Goal: Find specific page/section: Find specific page/section

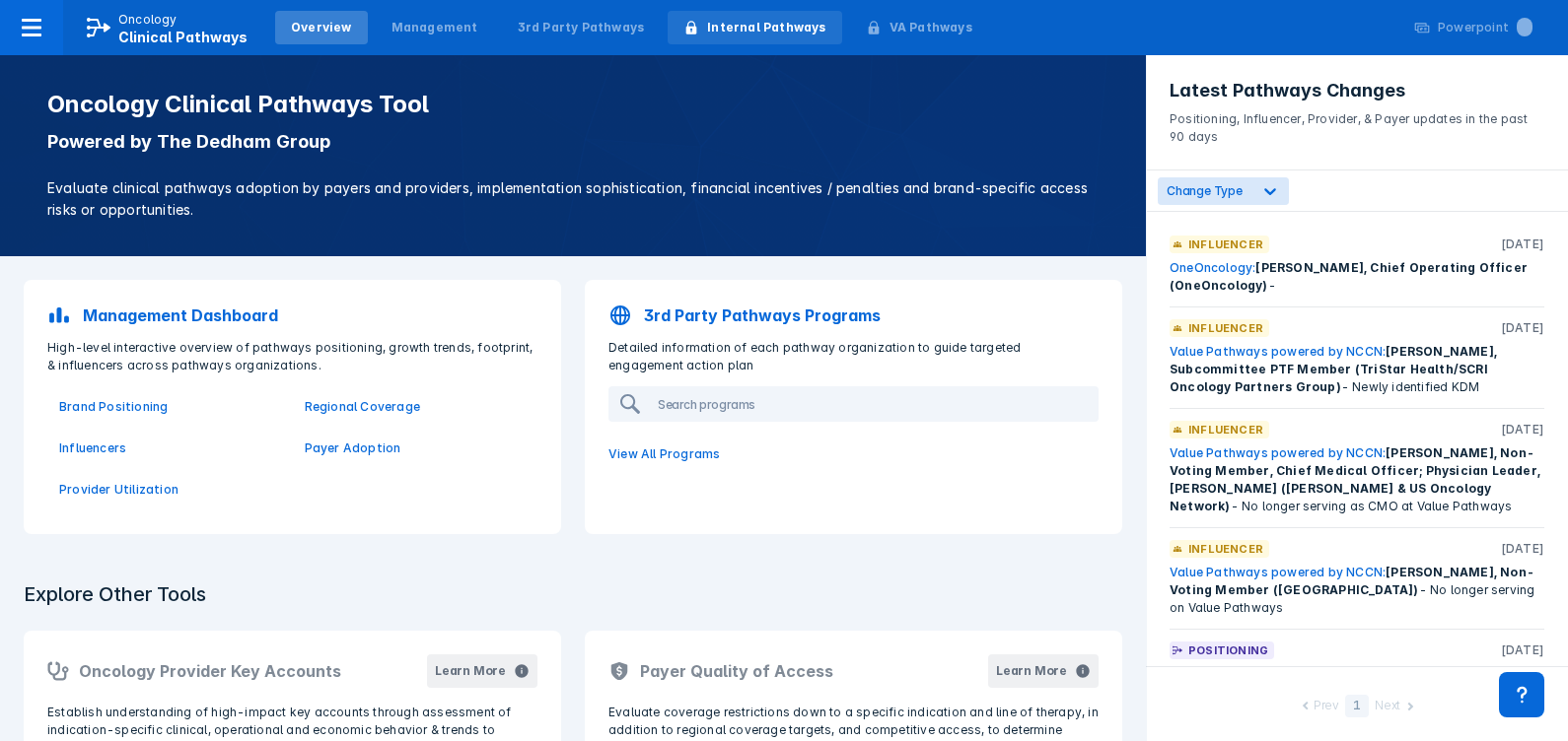
click at [746, 30] on div "Internal Pathways" at bounding box center [767, 28] width 119 height 18
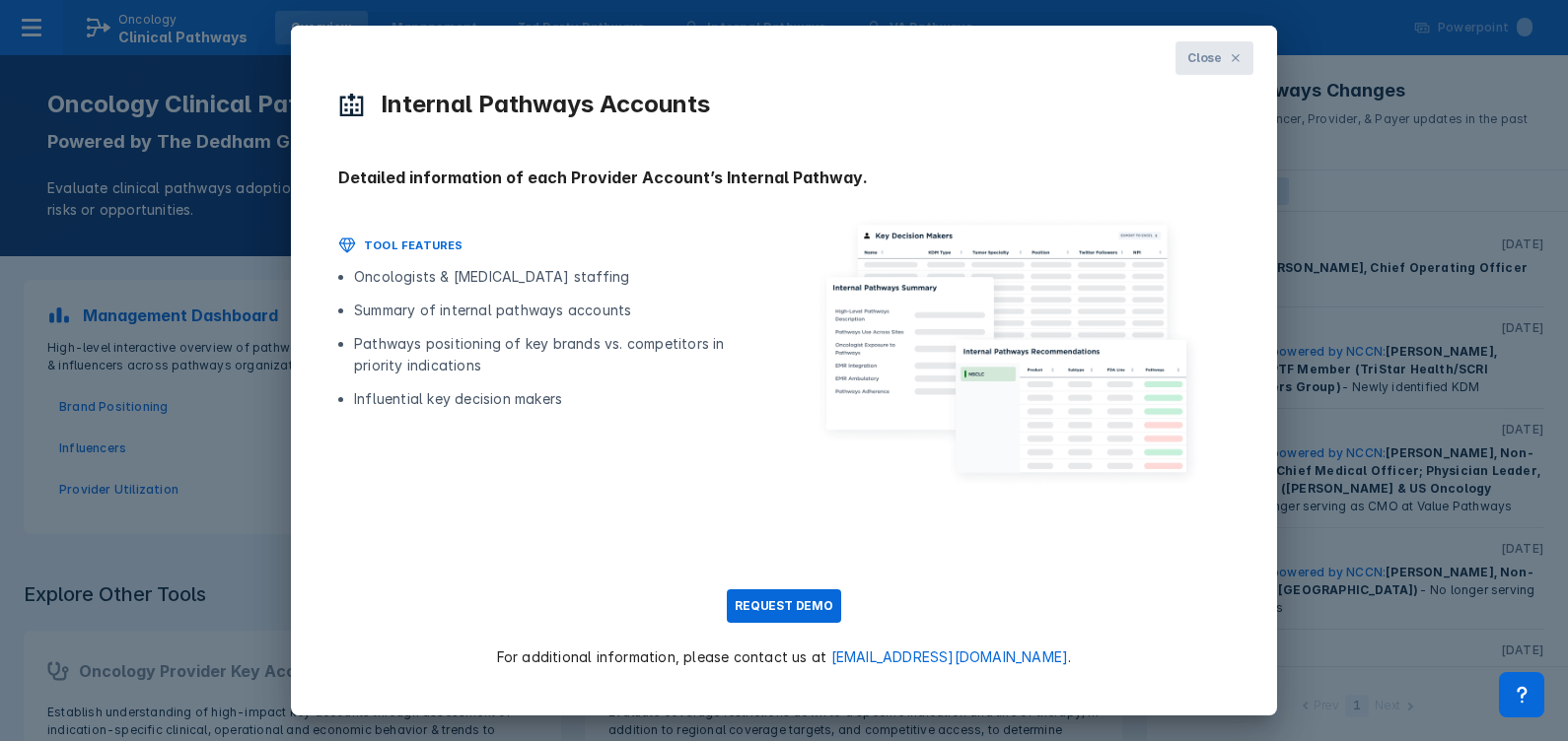
click at [1232, 54] on icon at bounding box center [1236, 58] width 8 height 8
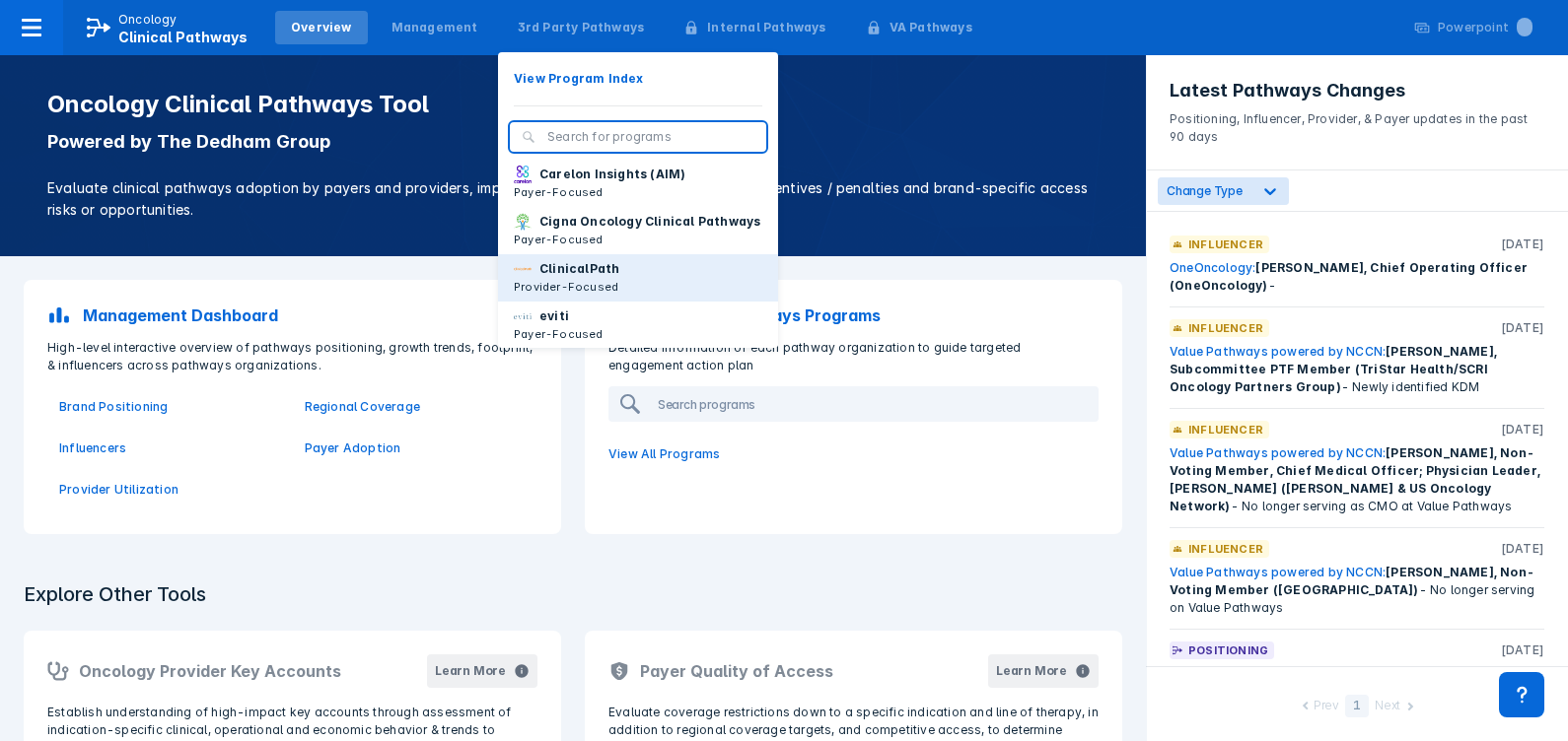
click at [573, 278] on p "ClinicalPath" at bounding box center [579, 269] width 80 height 18
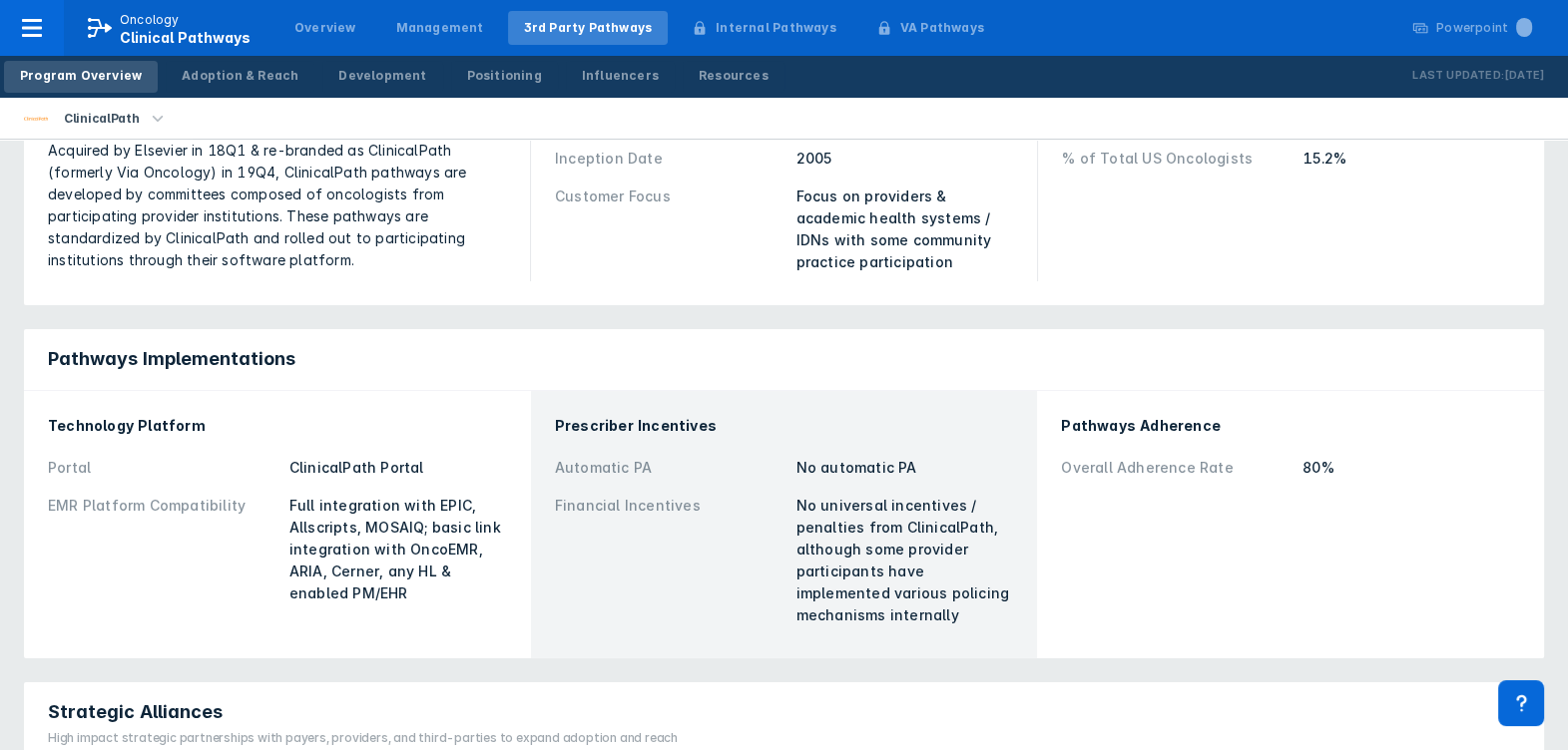
scroll to position [334, 0]
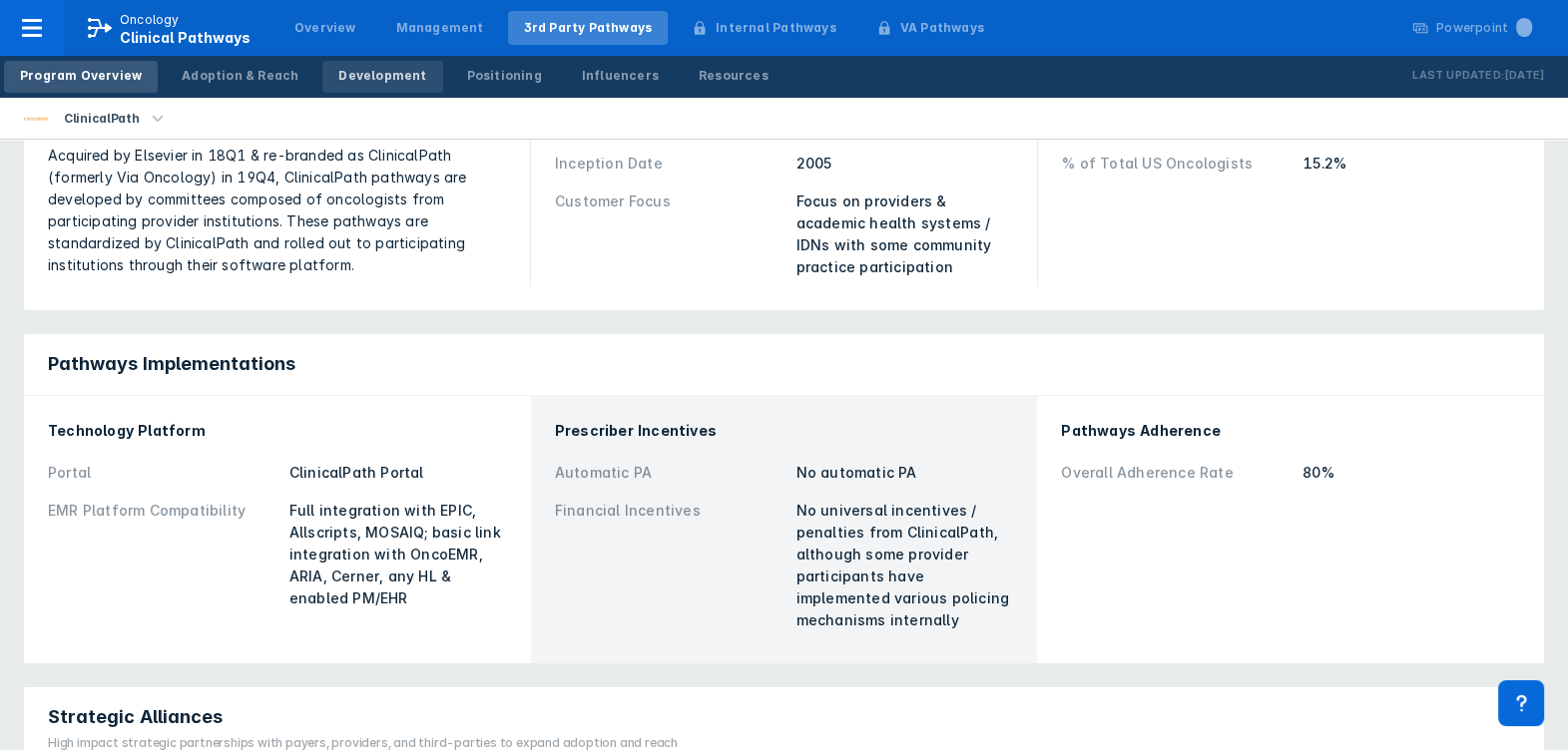
click at [374, 77] on div "Development" at bounding box center [382, 76] width 88 height 18
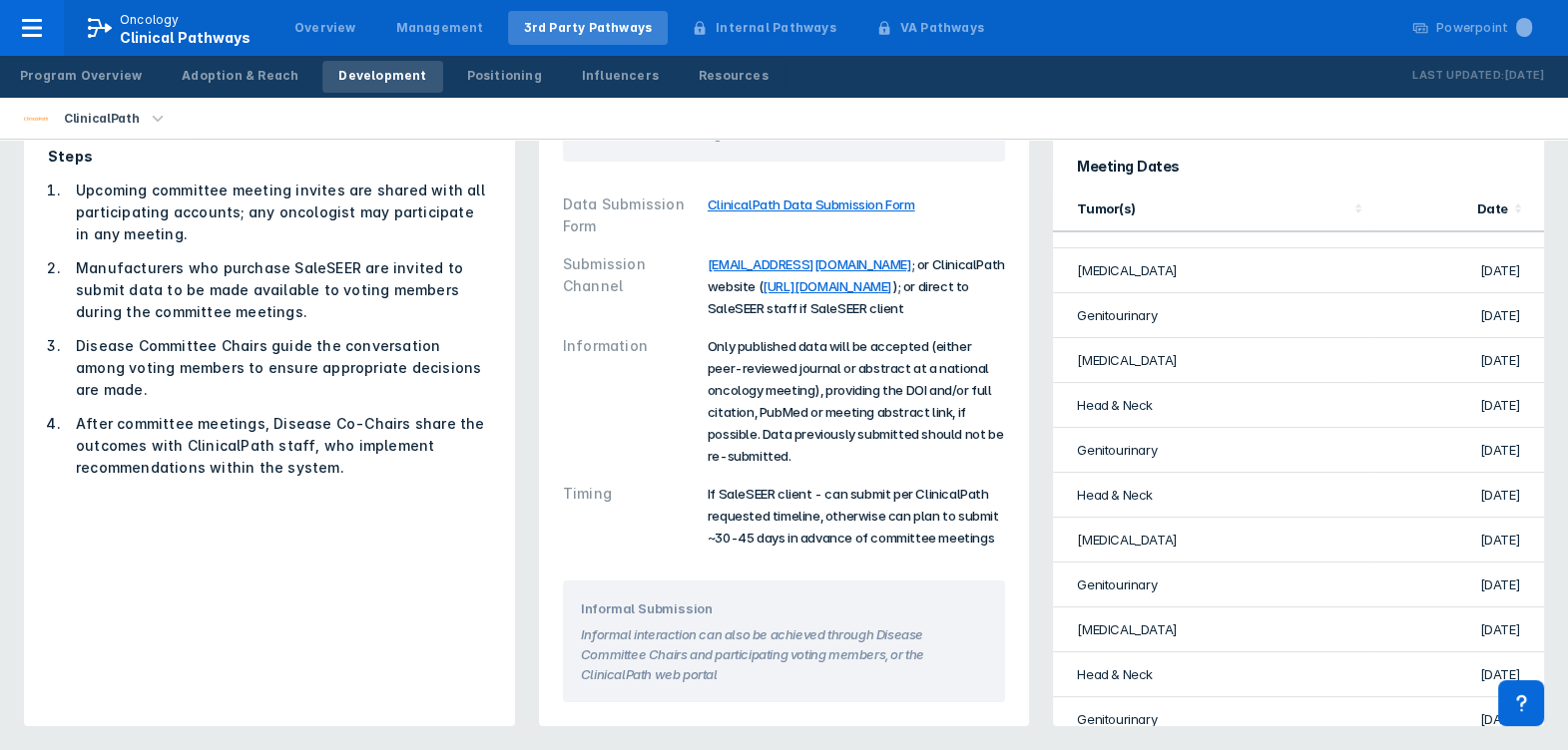
scroll to position [21, 0]
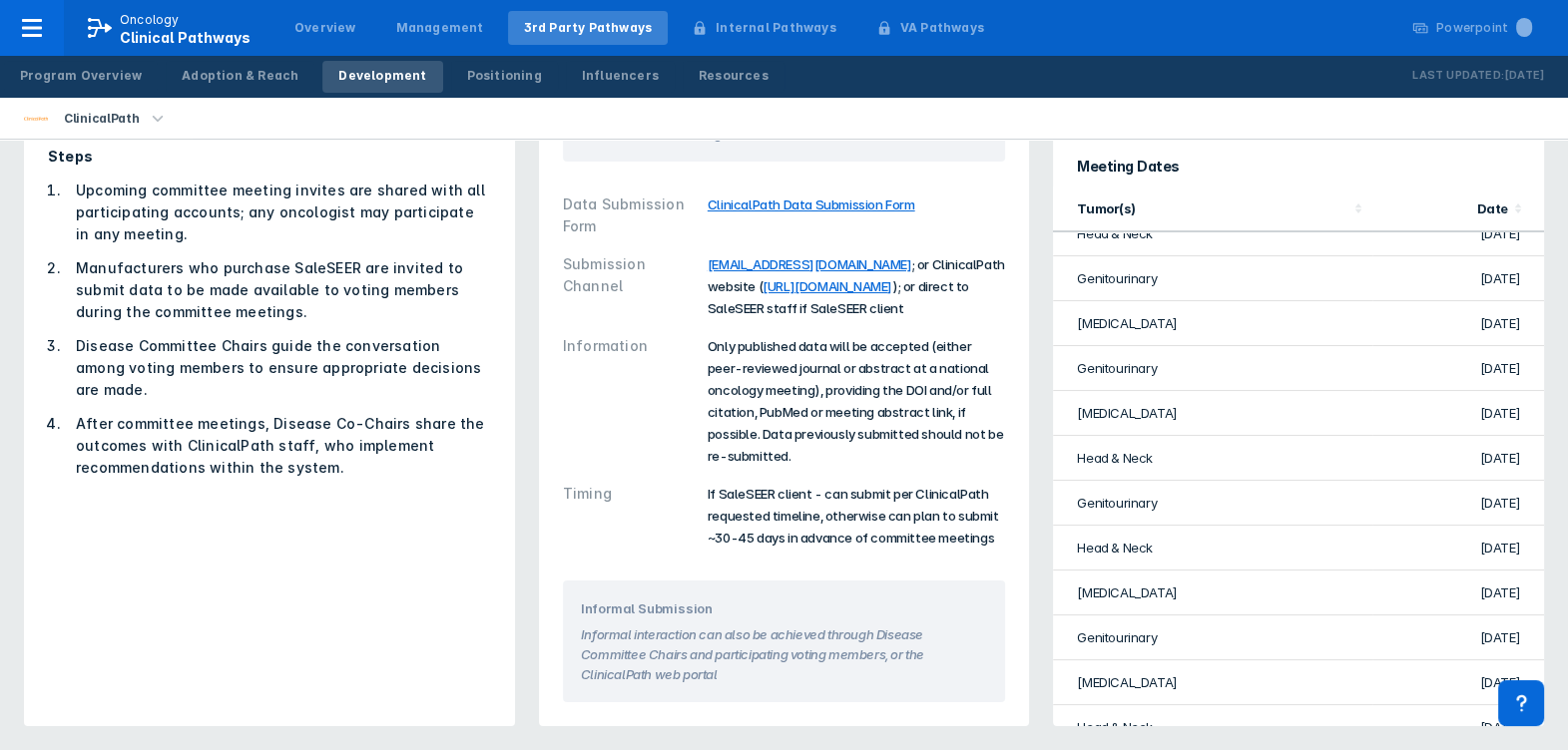
click at [1489, 481] on td "Jun 2025" at bounding box center [1458, 503] width 172 height 45
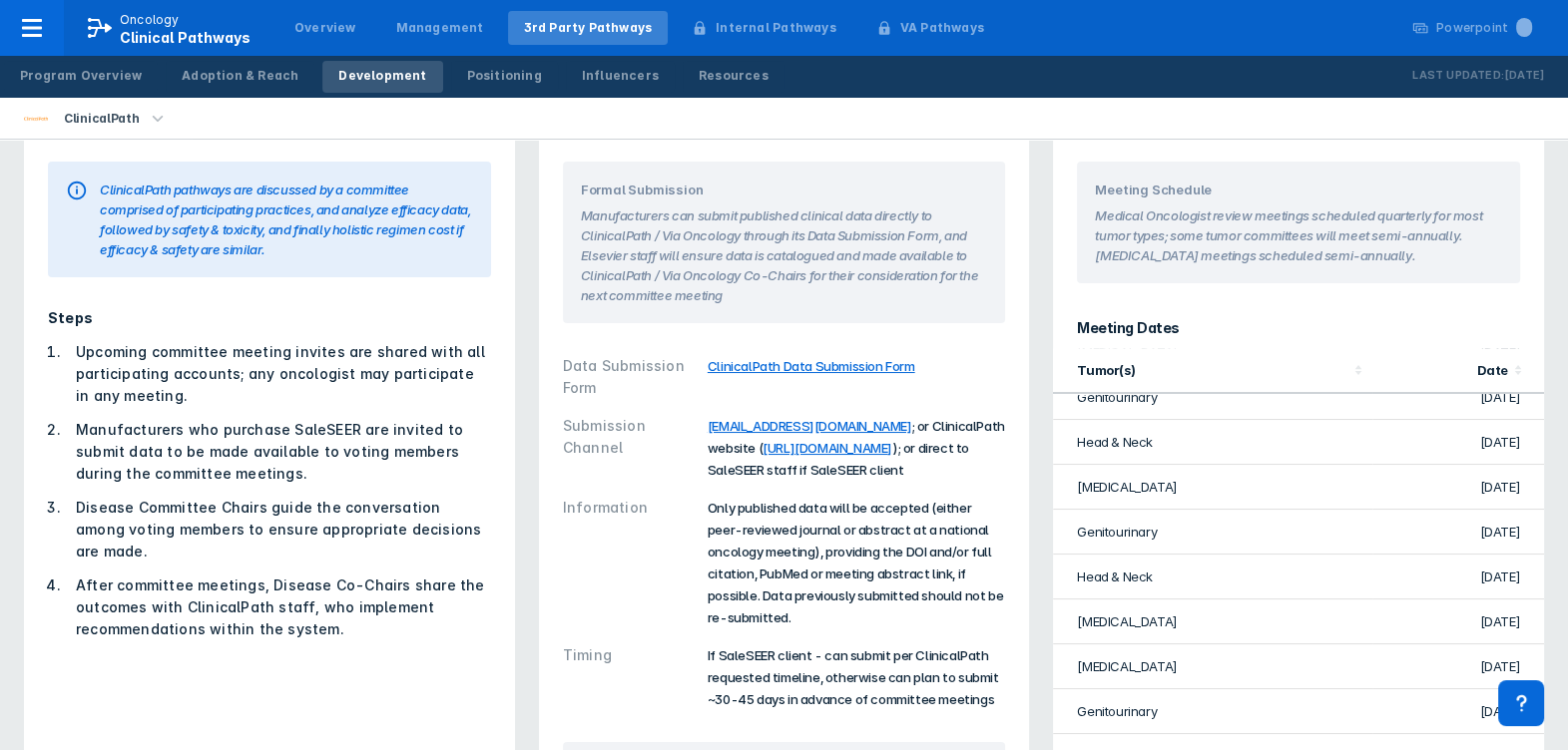
scroll to position [85, 0]
